Goal: Find specific page/section: Find specific page/section

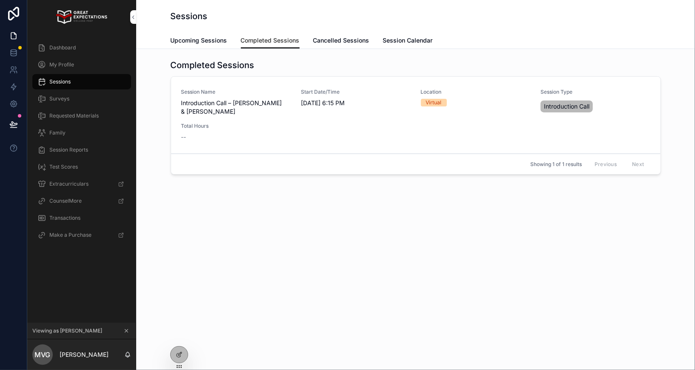
click at [0, 0] on icon at bounding box center [0, 0] width 0 height 0
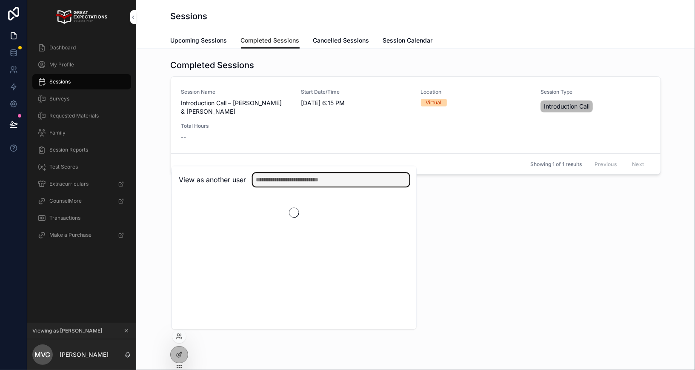
click at [292, 176] on input "text" at bounding box center [331, 180] width 157 height 14
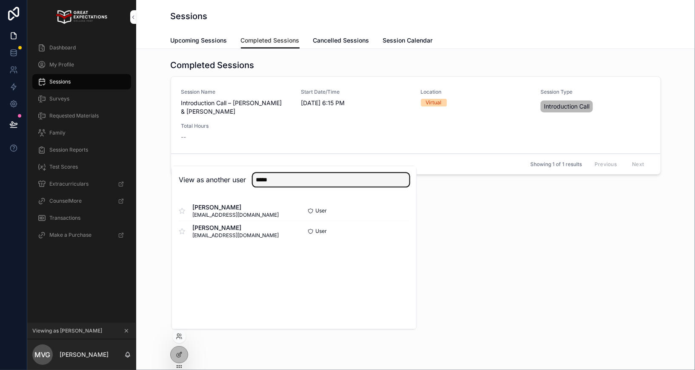
type input "*****"
click at [0, 0] on button "Select" at bounding box center [0, 0] width 0 height 0
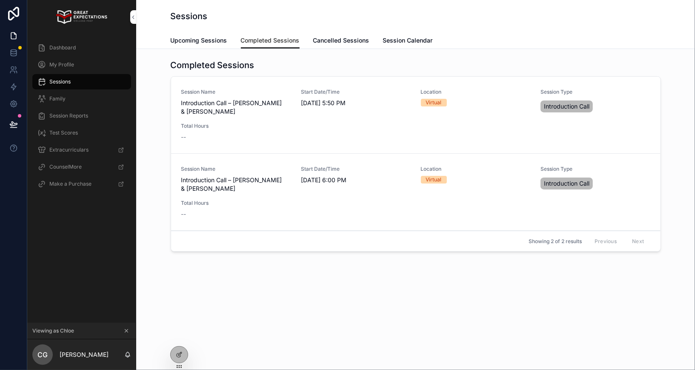
click at [67, 96] on div "Family" at bounding box center [81, 99] width 89 height 14
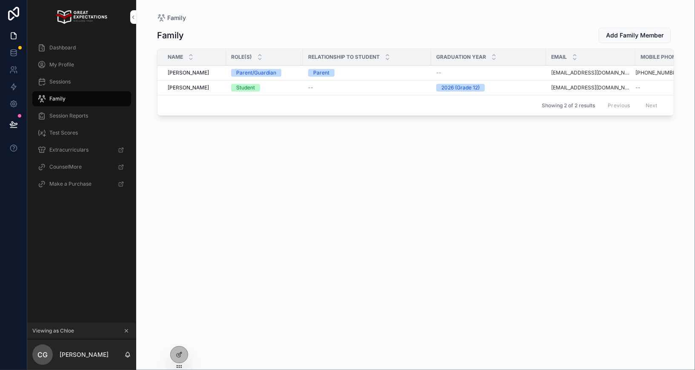
click at [67, 96] on div "Family" at bounding box center [81, 99] width 89 height 14
click at [0, 0] on div at bounding box center [0, 0] width 0 height 0
click at [0, 0] on icon at bounding box center [0, 0] width 0 height 0
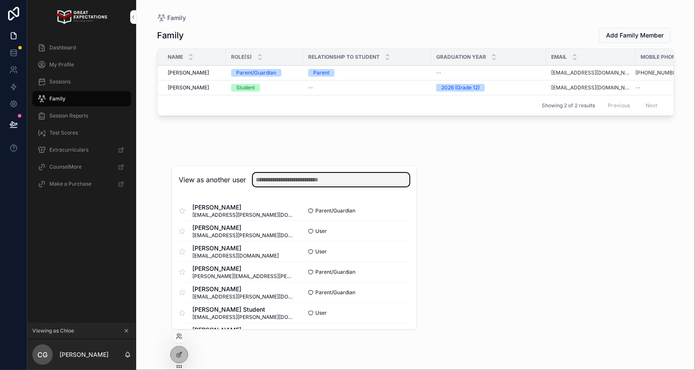
click at [276, 183] on input "text" at bounding box center [331, 180] width 157 height 14
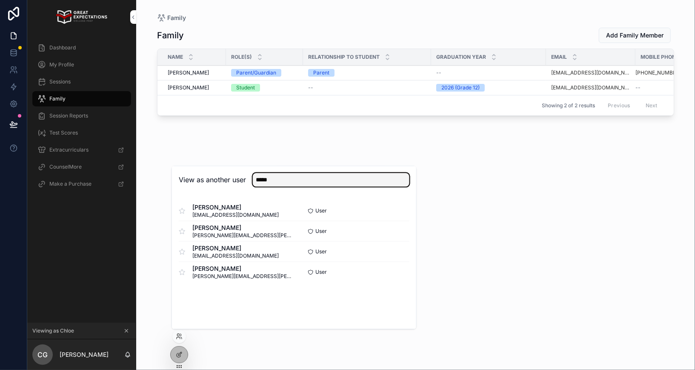
type input "*****"
click at [0, 0] on button "Select" at bounding box center [0, 0] width 0 height 0
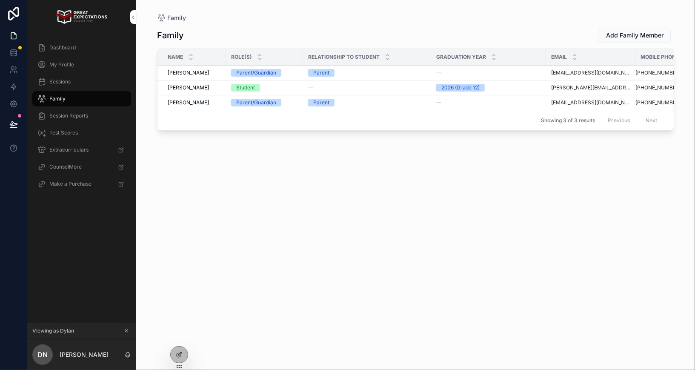
click at [63, 83] on span "Sessions" at bounding box center [59, 81] width 21 height 7
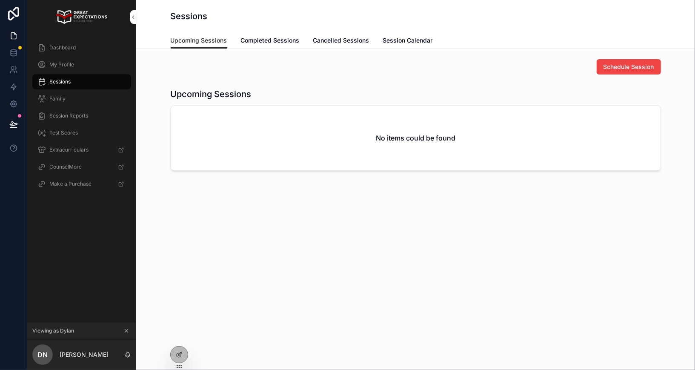
click at [265, 37] on span "Completed Sessions" at bounding box center [270, 40] width 59 height 9
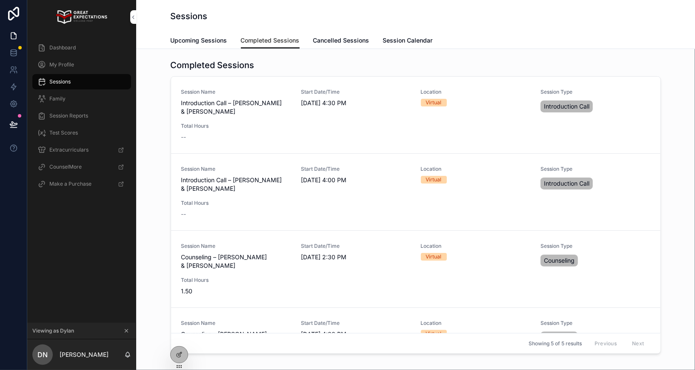
click at [66, 65] on span "My Profile" at bounding box center [61, 64] width 25 height 7
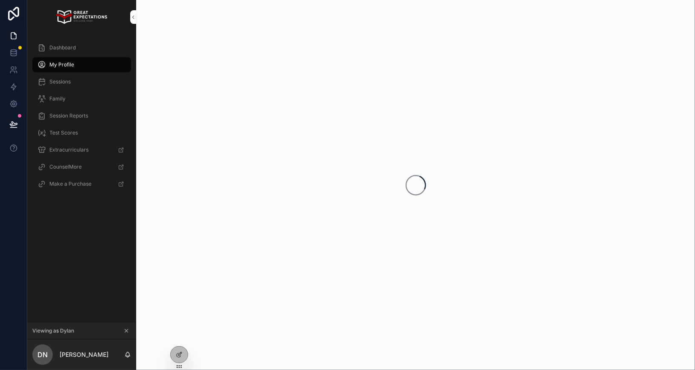
click at [60, 103] on div "Family" at bounding box center [81, 99] width 89 height 14
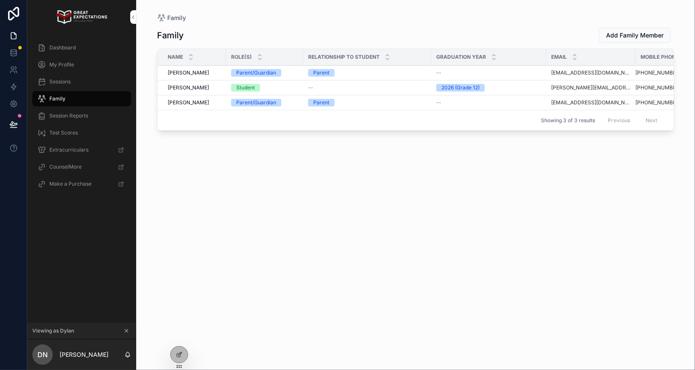
click at [59, 86] on div "Sessions" at bounding box center [81, 82] width 89 height 14
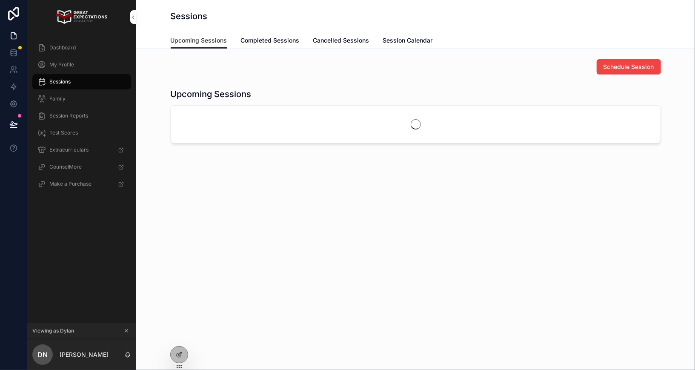
click at [287, 45] on link "Completed Sessions" at bounding box center [270, 41] width 59 height 17
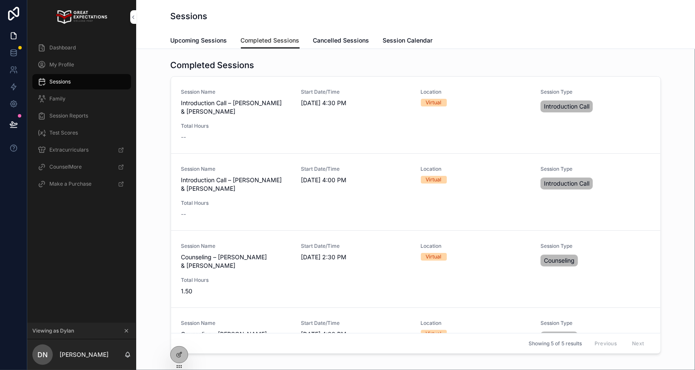
click at [0, 0] on div at bounding box center [0, 0] width 0 height 0
click at [0, 0] on icon at bounding box center [0, 0] width 0 height 0
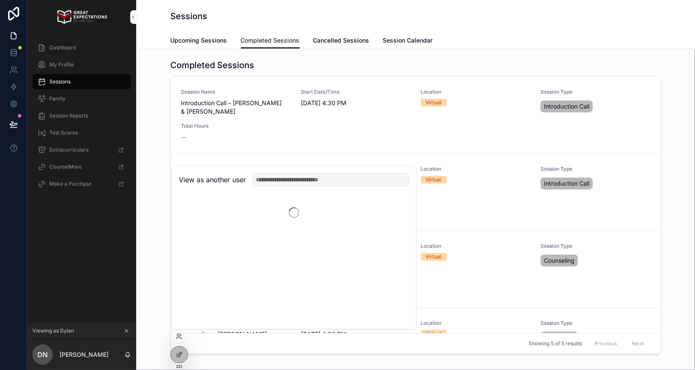
click at [288, 189] on div "View as another user" at bounding box center [294, 180] width 244 height 28
click at [288, 183] on input "text" at bounding box center [331, 180] width 157 height 14
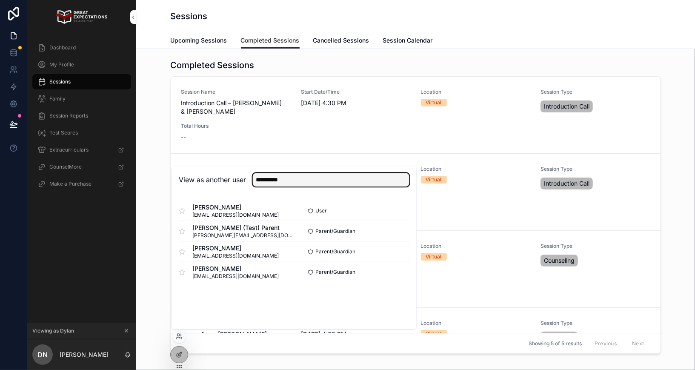
type input "**********"
click at [0, 0] on button "Select" at bounding box center [0, 0] width 0 height 0
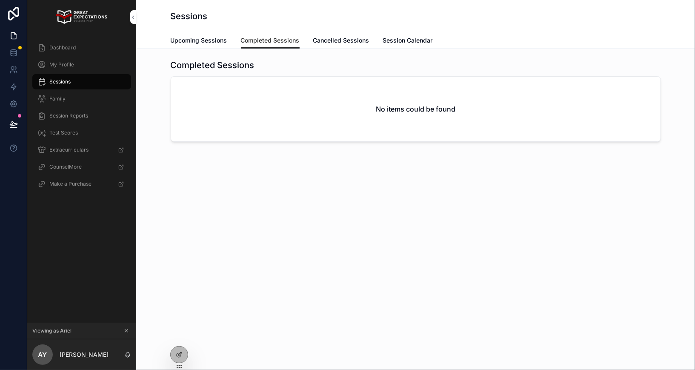
click at [88, 80] on div "Sessions" at bounding box center [81, 82] width 89 height 14
